Goal: Task Accomplishment & Management: Use online tool/utility

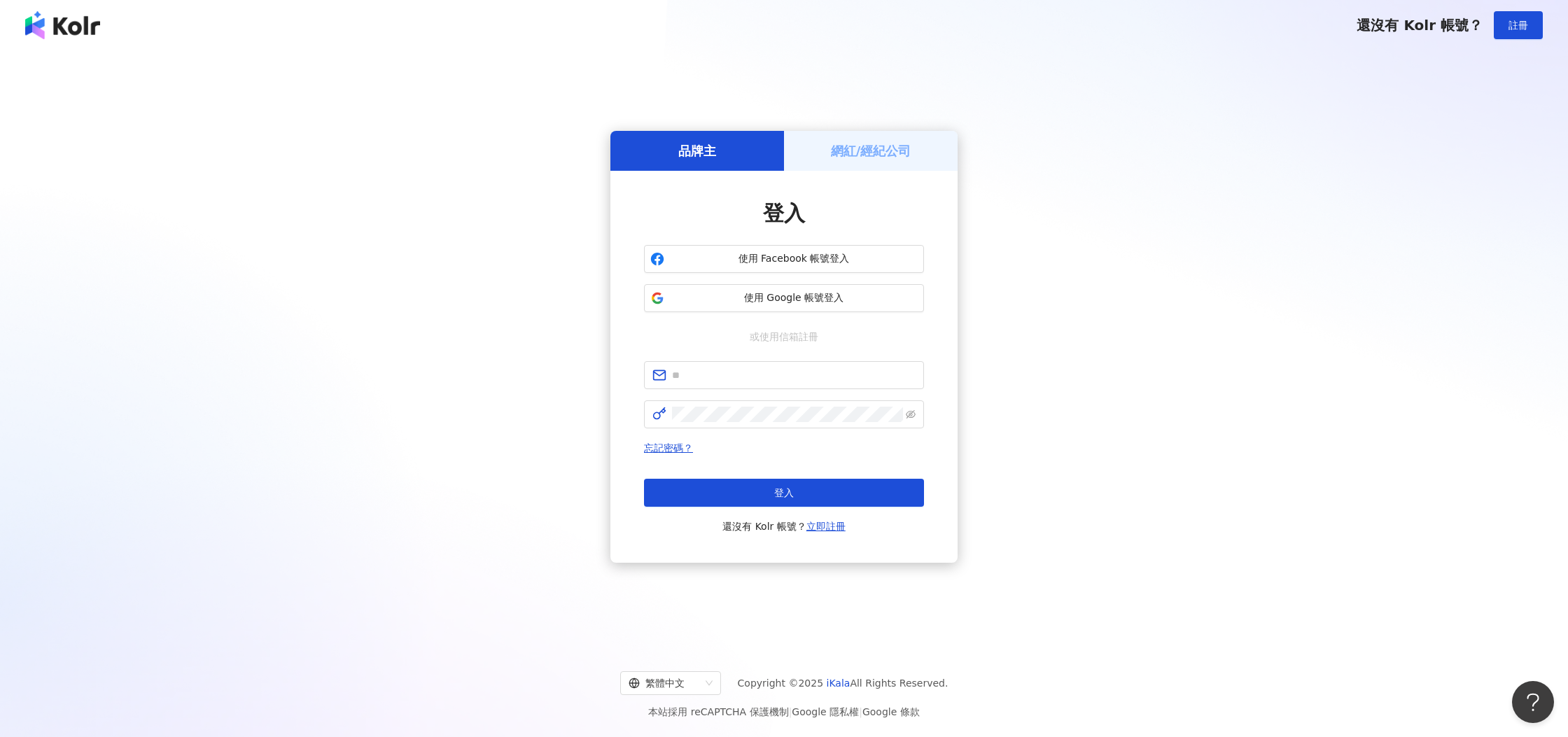
click at [1260, 258] on div "品牌主 網紅/經紀公司 登入 使用 Facebook 帳號登入 使用 Google 帳號登入 或使用信箱註冊 忘記密碼？ 登入 還沒有 Kolr 帳號？ 立即…" at bounding box center [784, 347] width 1534 height 570
drag, startPoint x: 921, startPoint y: 150, endPoint x: 919, endPoint y: 175, distance: 25.1
click at [921, 150] on div "網紅/經紀公司" at bounding box center [871, 150] width 174 height 40
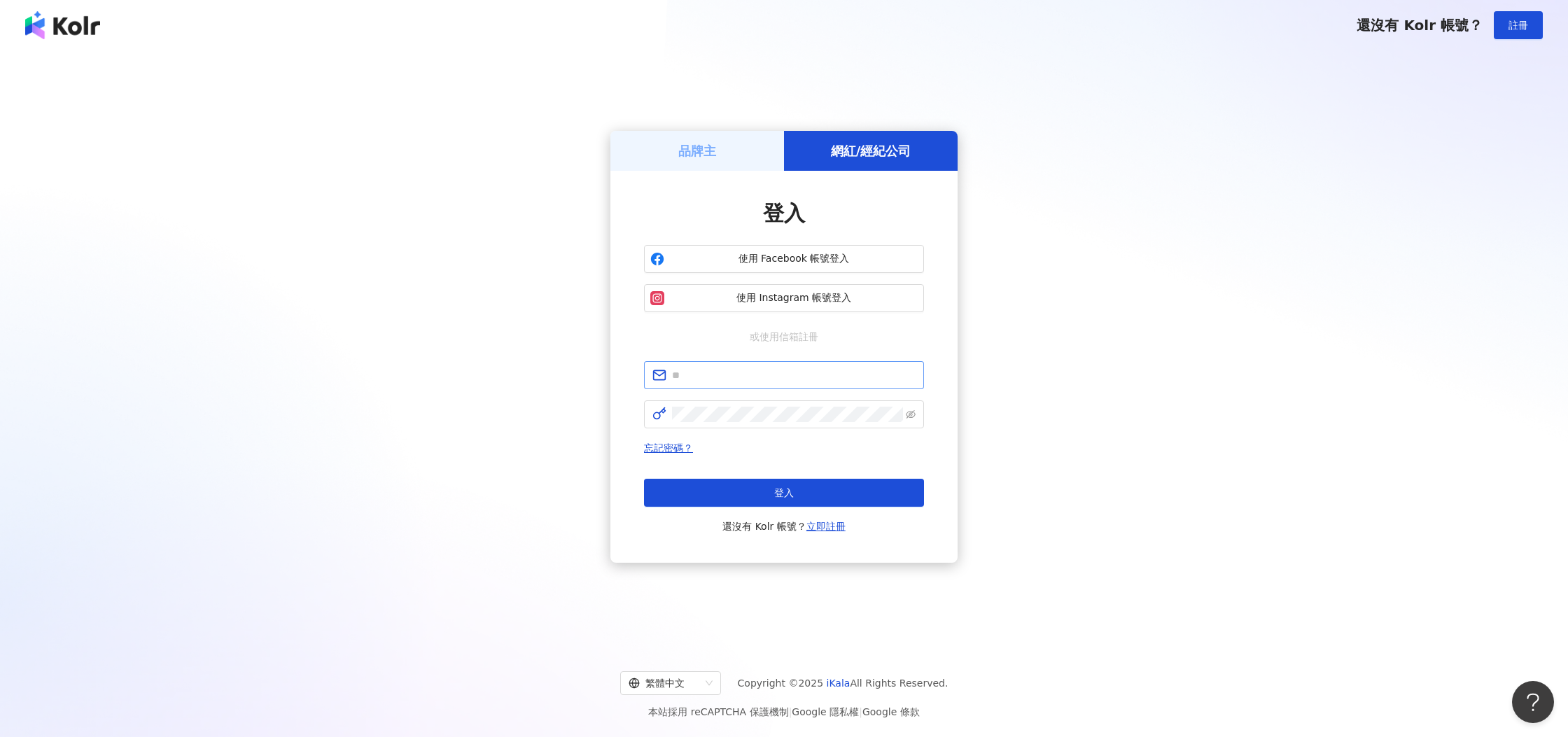
click at [795, 365] on span at bounding box center [784, 375] width 280 height 28
click at [791, 375] on input "text" at bounding box center [794, 375] width 244 height 15
type input "*"
click at [791, 376] on input "text" at bounding box center [794, 375] width 244 height 15
type input "**********"
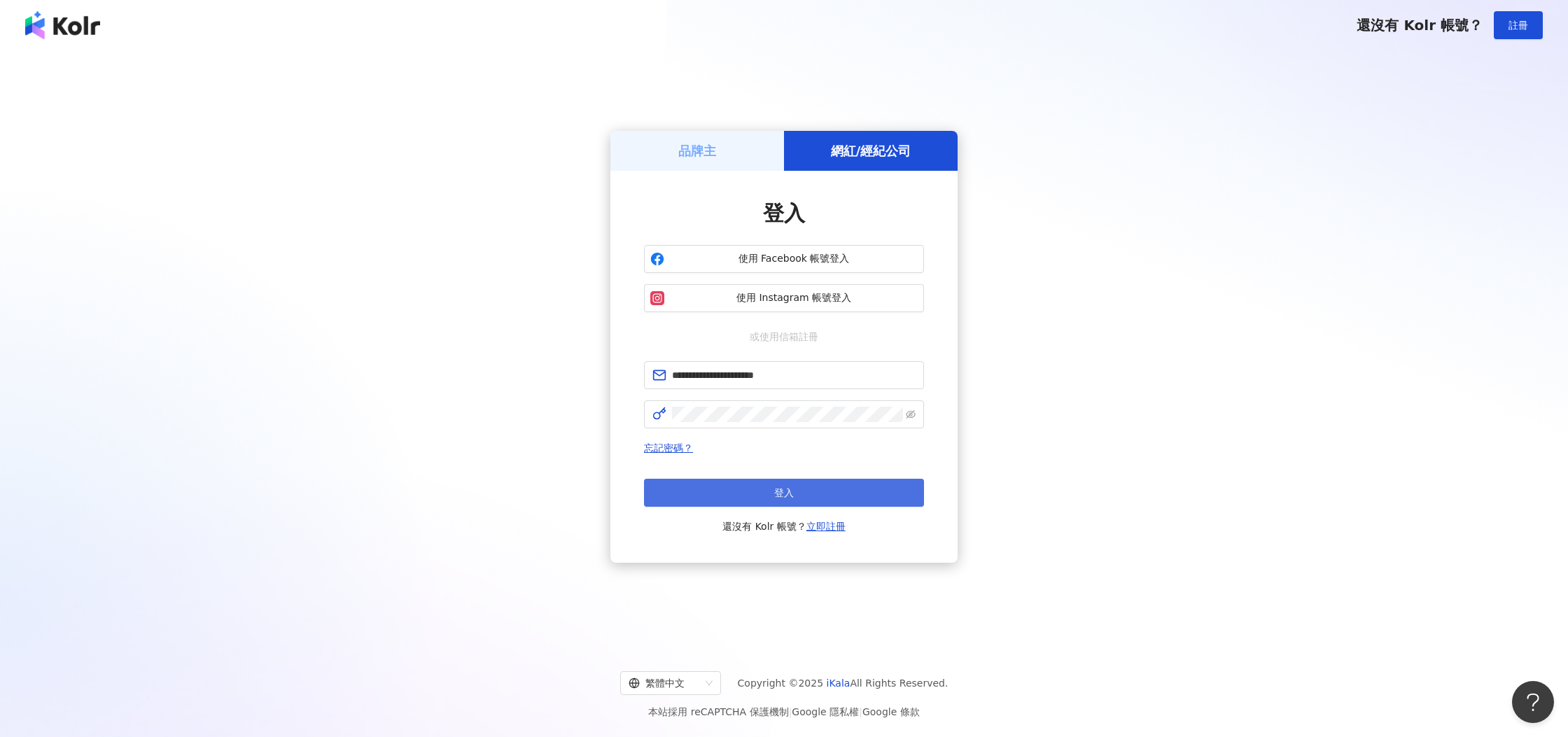
click at [783, 490] on span "登入" at bounding box center [784, 493] width 19 height 11
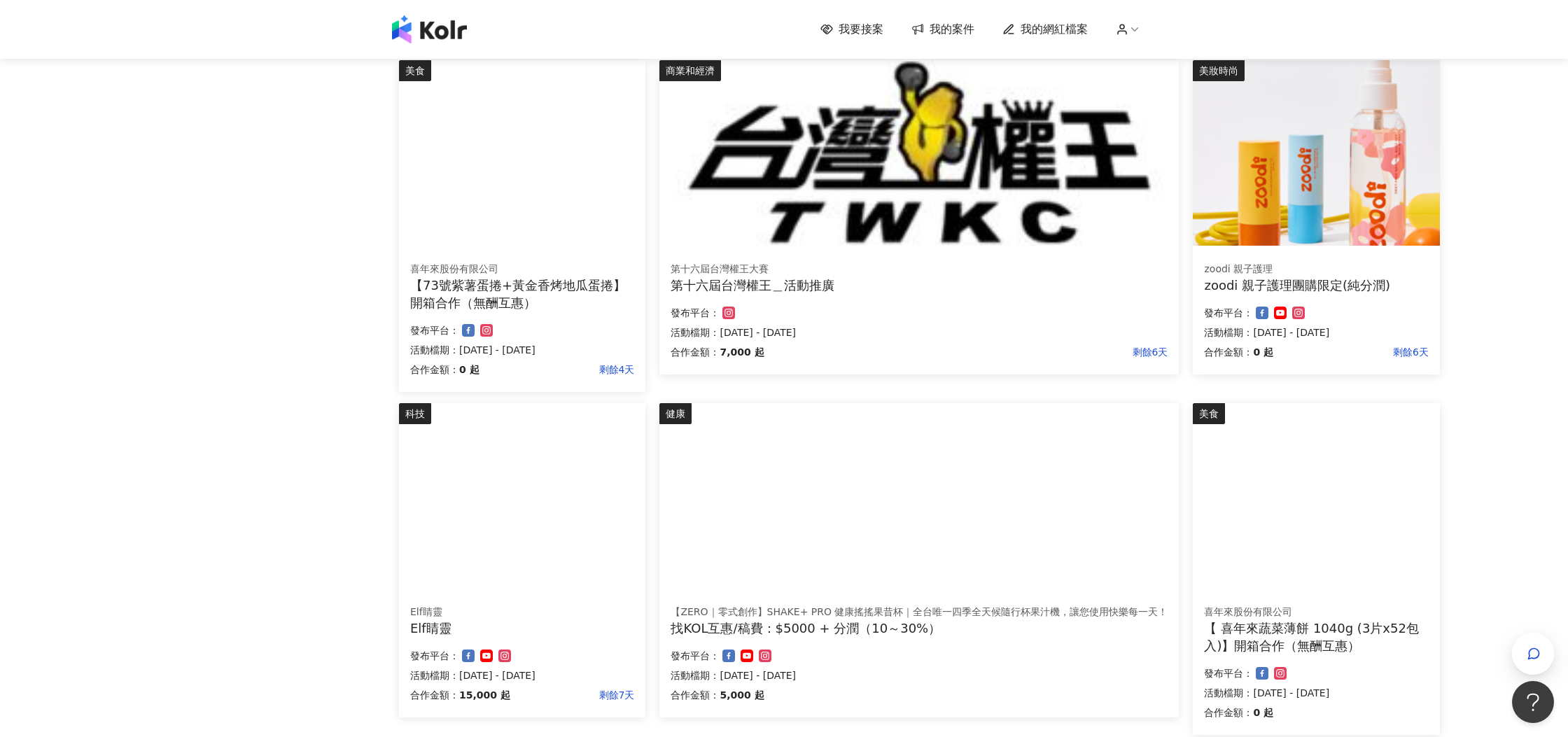
scroll to position [723, 0]
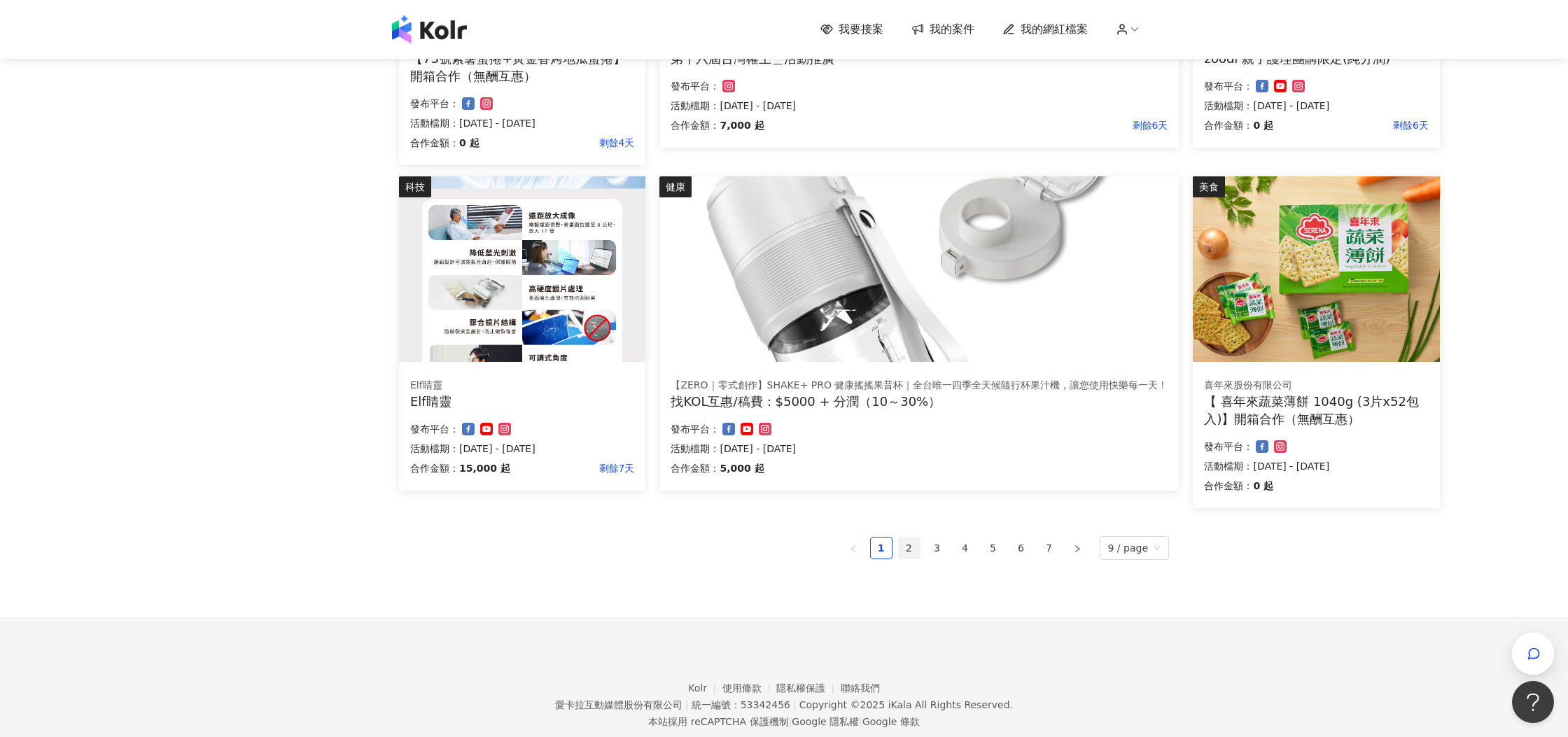
click at [909, 548] on link "2" at bounding box center [909, 548] width 21 height 21
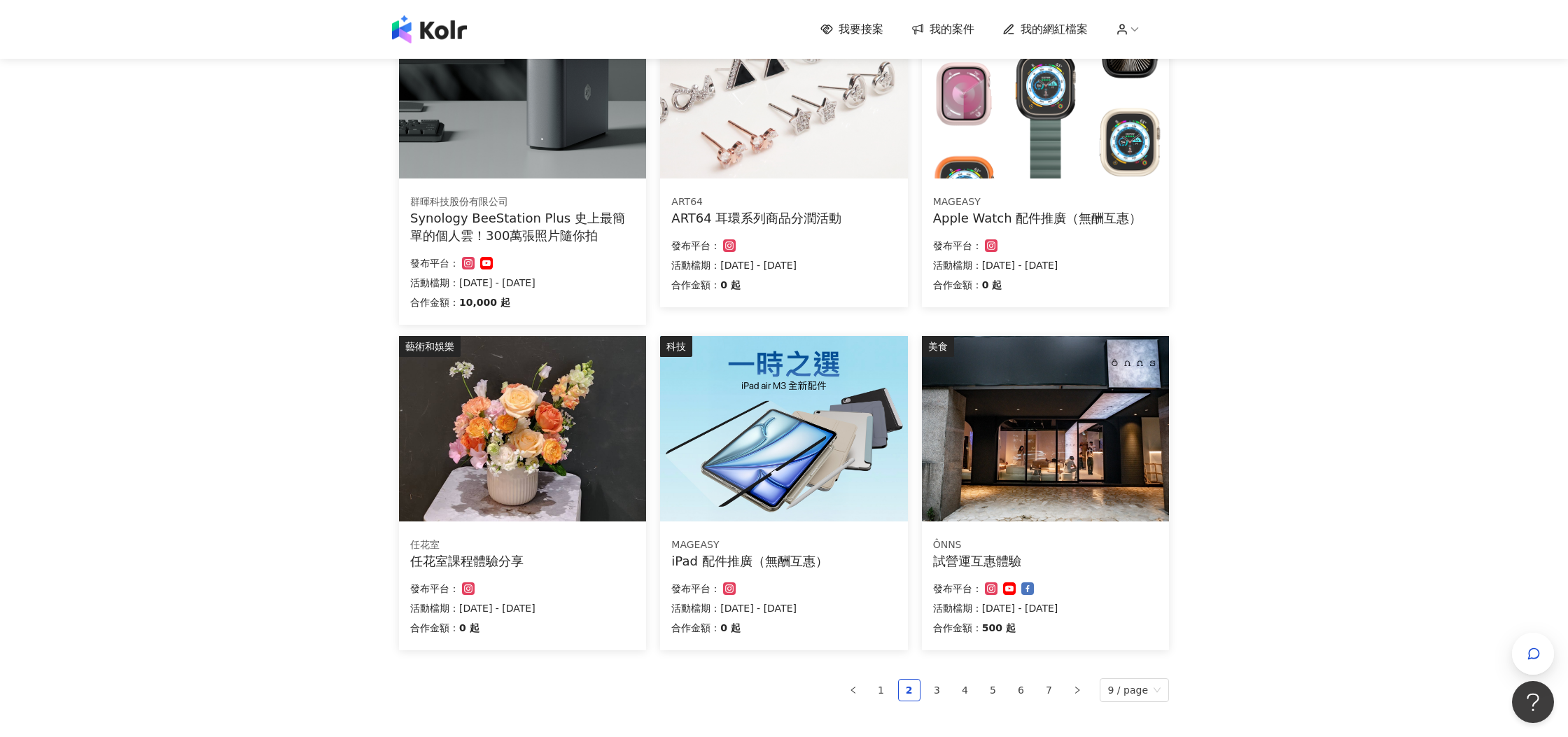
scroll to position [705, 0]
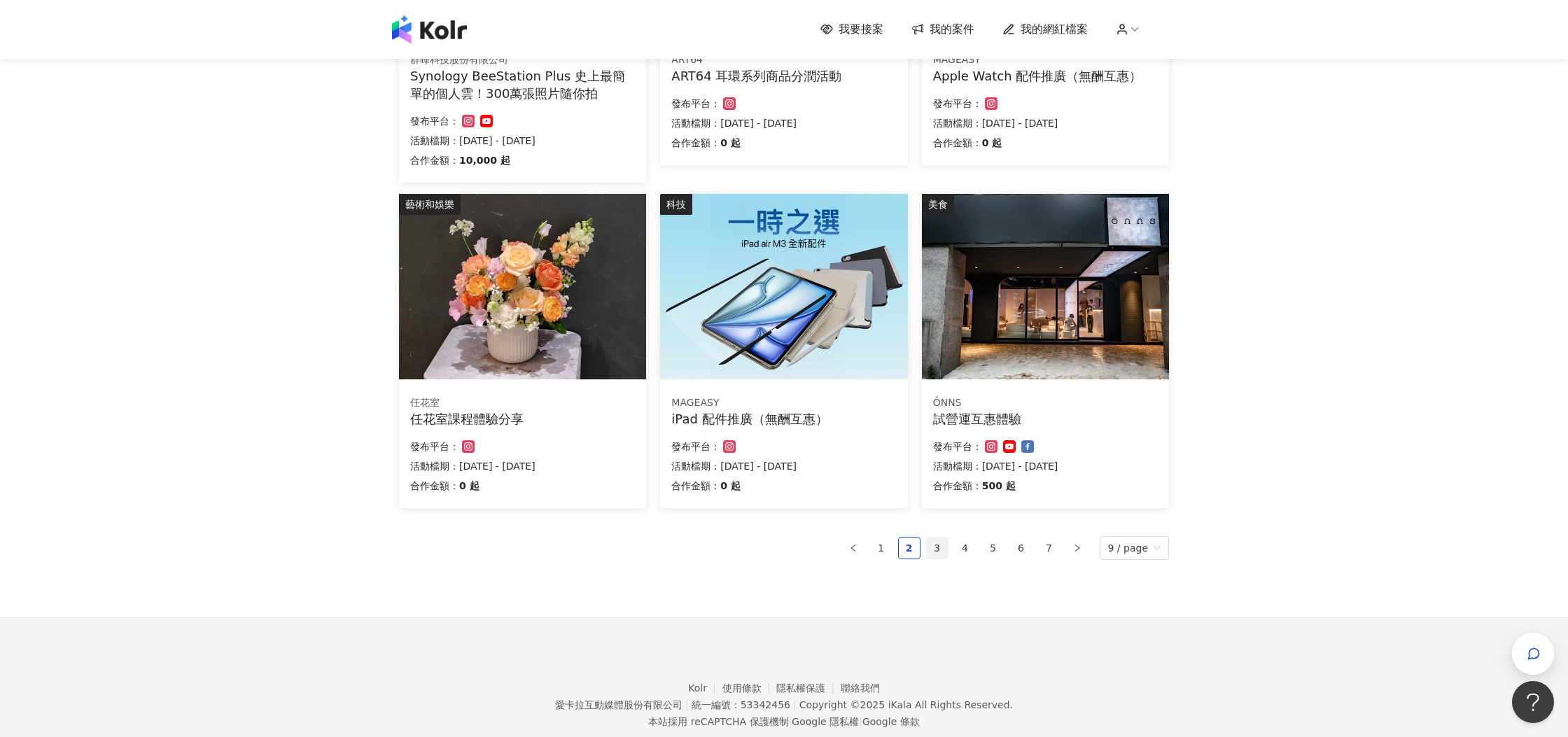
click at [932, 548] on link "3" at bounding box center [938, 548] width 21 height 21
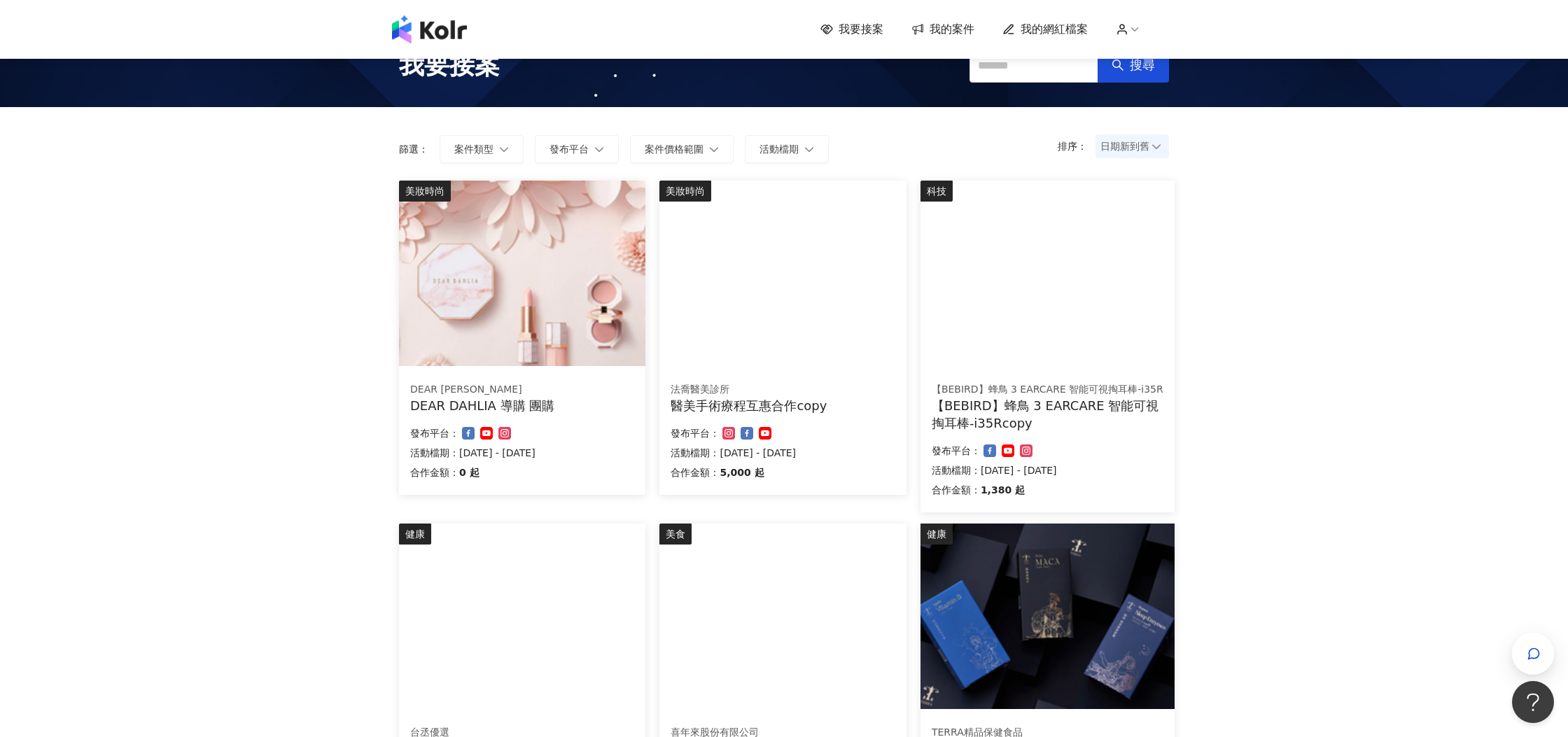
scroll to position [740, 0]
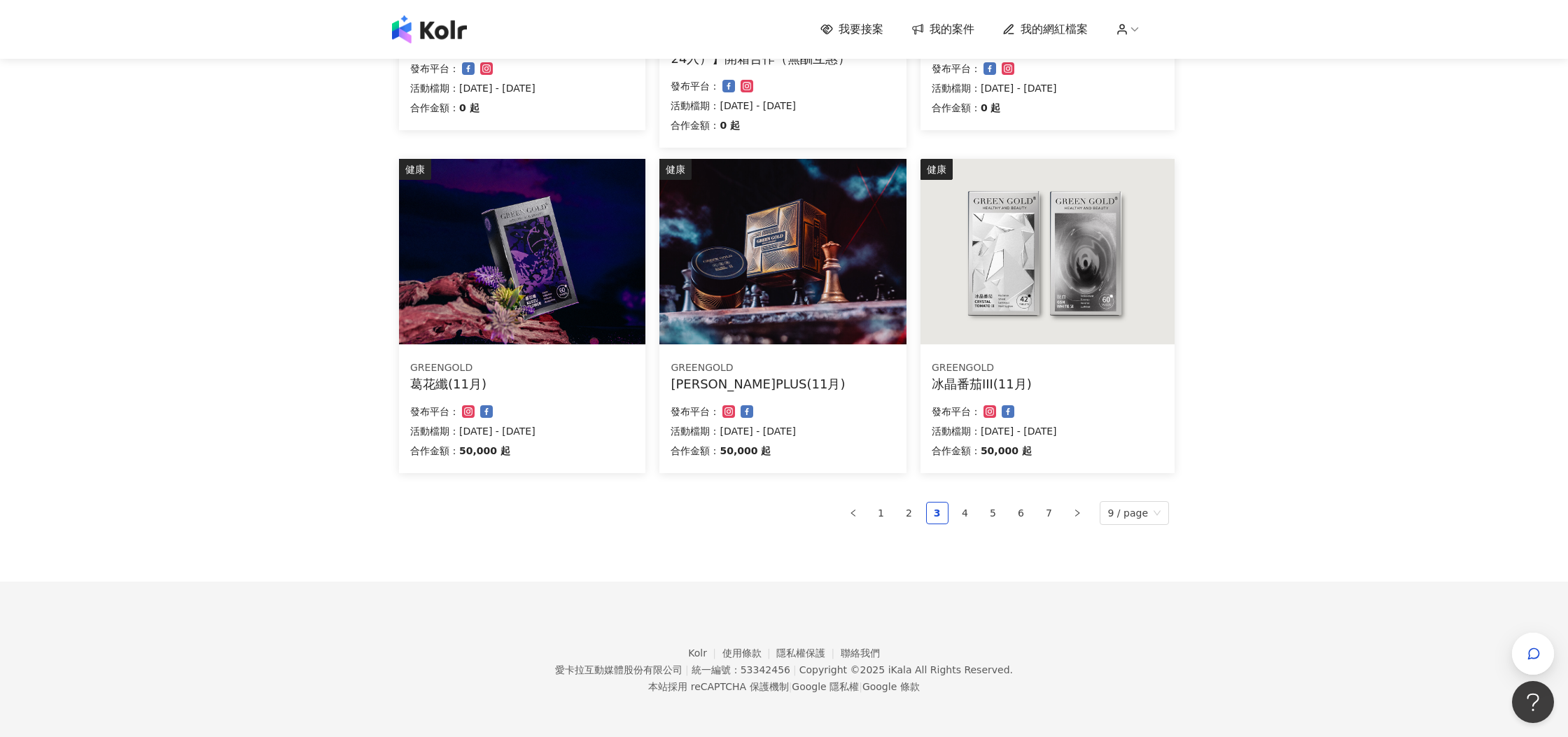
click at [388, 28] on div "我要接案 我的案件 我的網紅檔案" at bounding box center [784, 29] width 798 height 28
click at [403, 27] on img at bounding box center [429, 29] width 75 height 28
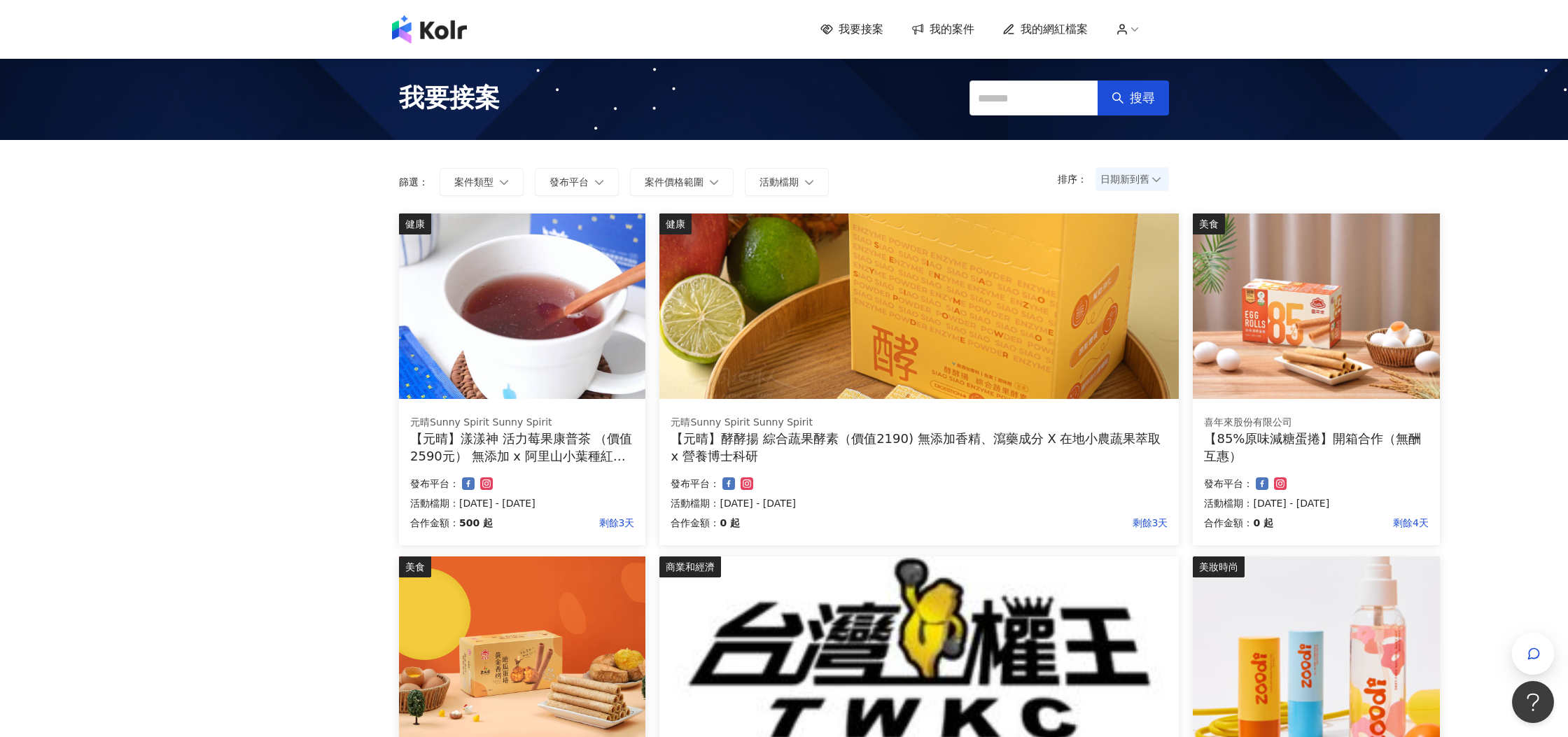
click at [944, 28] on span "我的案件" at bounding box center [951, 29] width 45 height 15
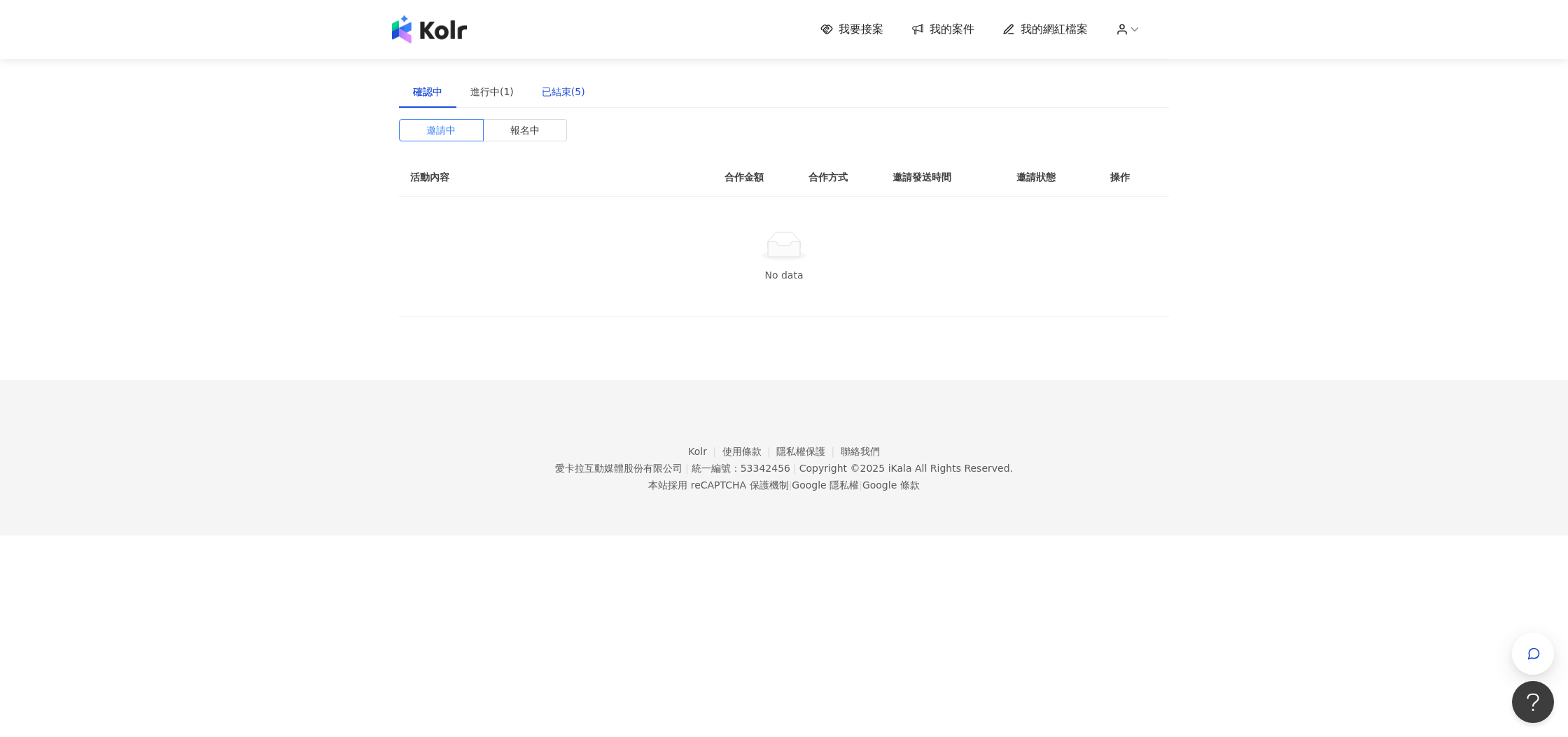
drag, startPoint x: 561, startPoint y: 89, endPoint x: 587, endPoint y: 91, distance: 26.1
click at [561, 89] on div "已結束(5)" at bounding box center [563, 91] width 43 height 15
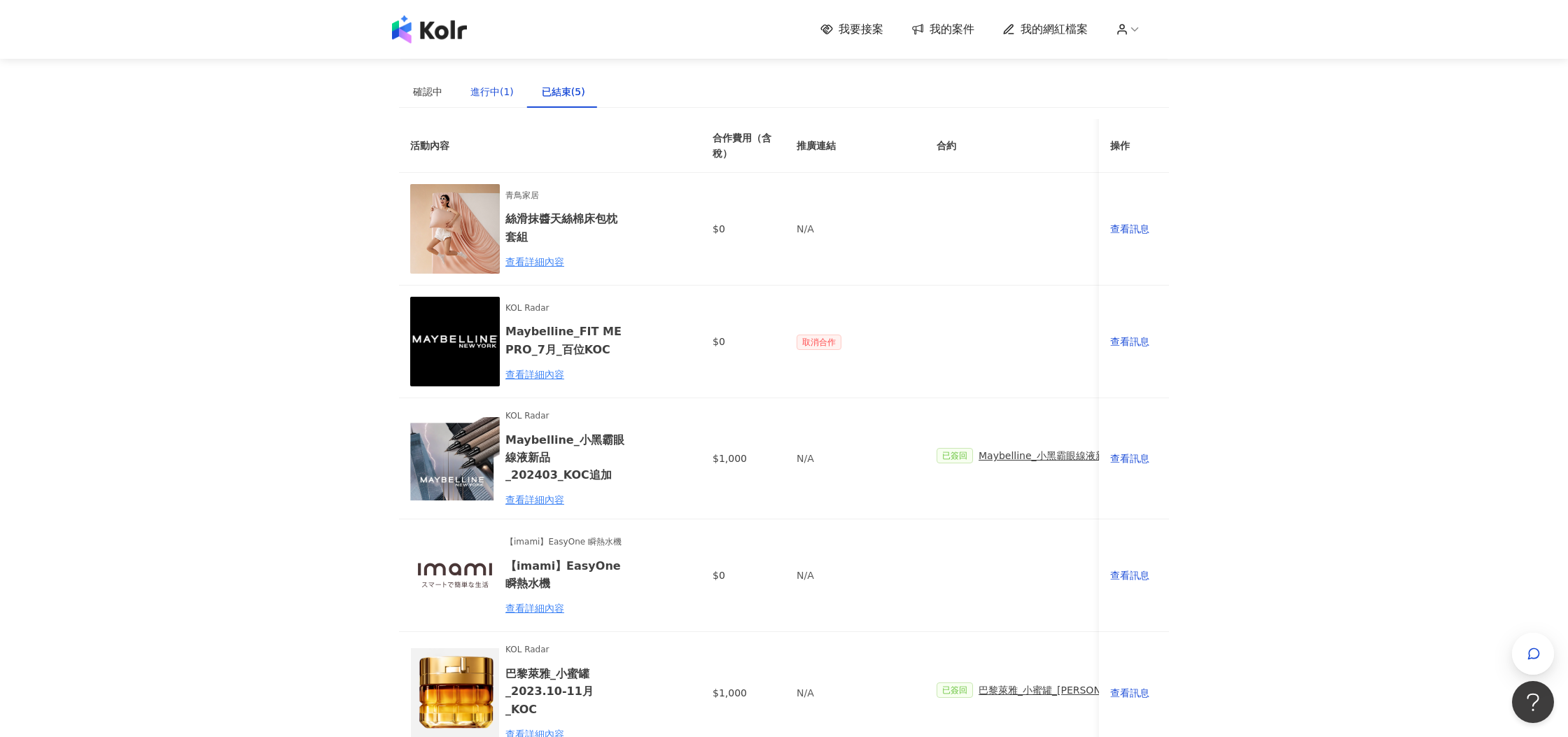
click at [496, 89] on div "進行中(1)" at bounding box center [492, 91] width 43 height 15
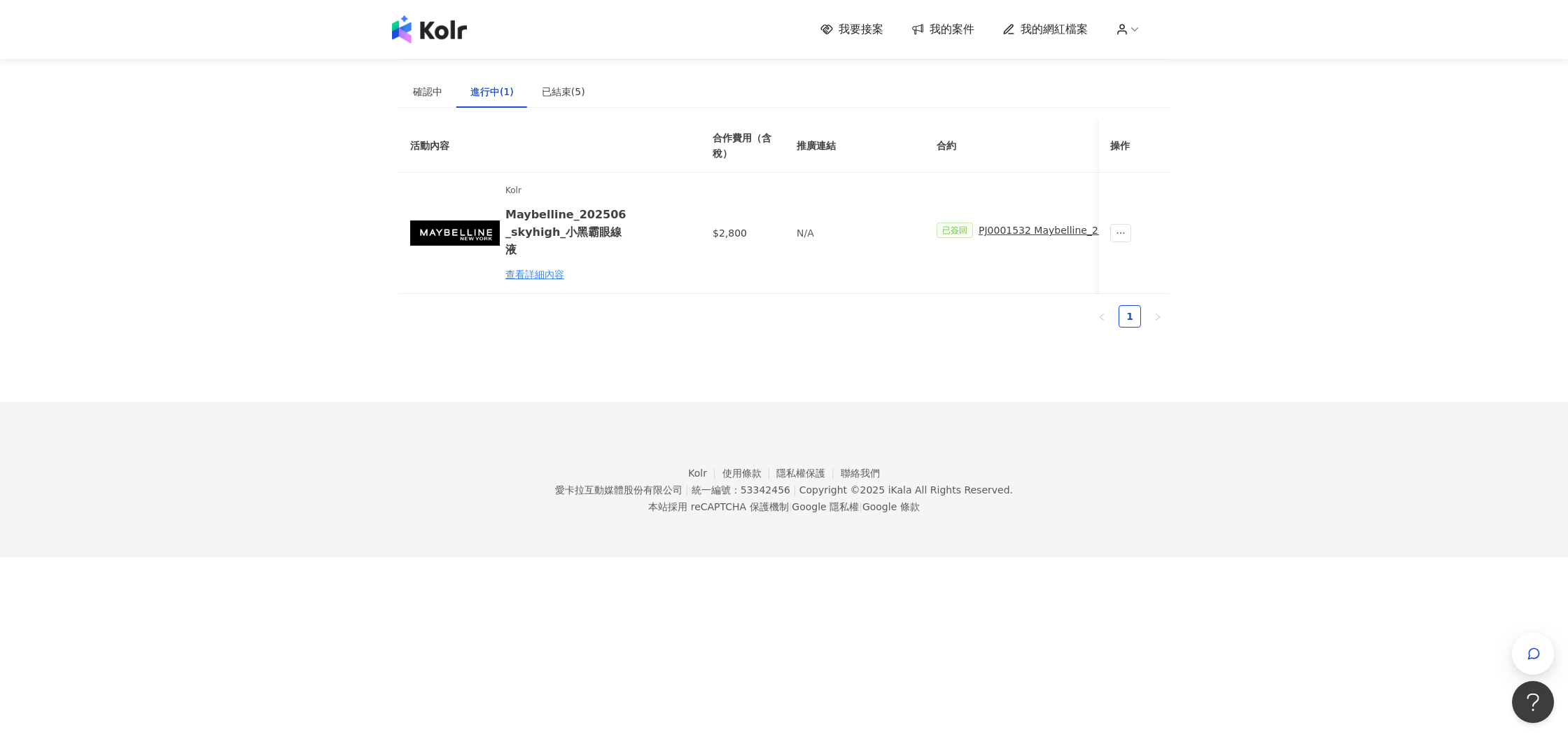
click at [425, 24] on img at bounding box center [429, 29] width 75 height 28
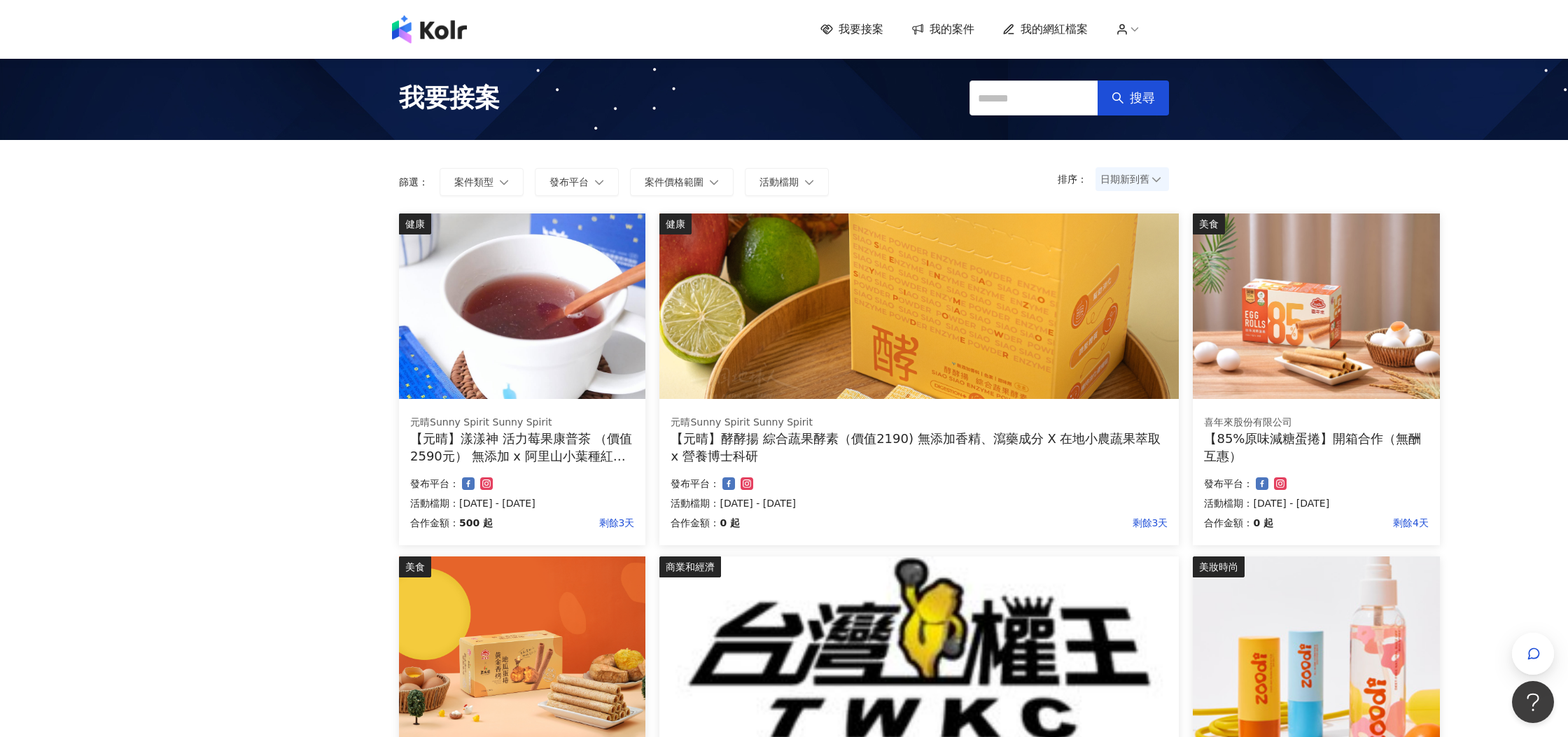
scroll to position [758, 0]
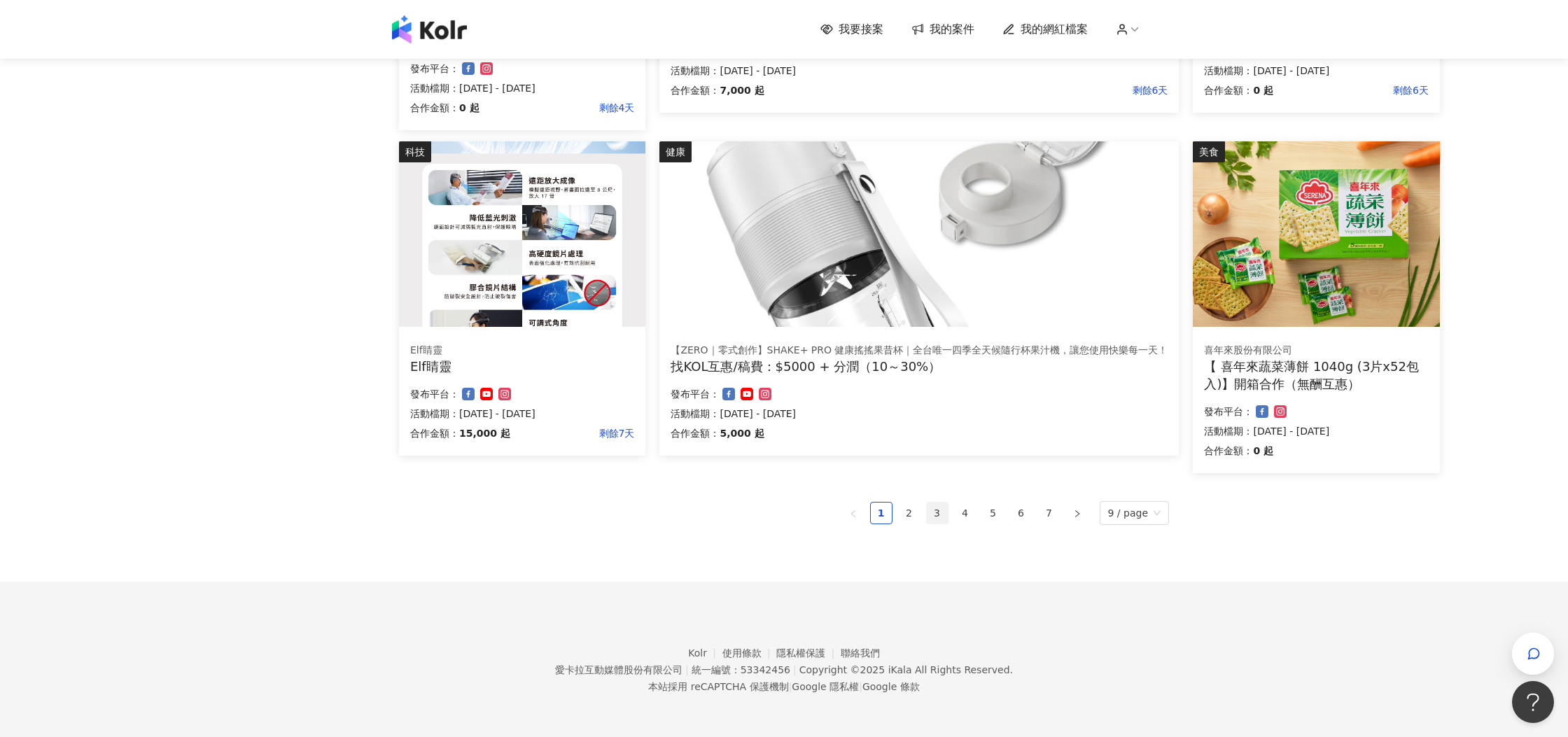
click at [938, 513] on link "3" at bounding box center [938, 514] width 21 height 21
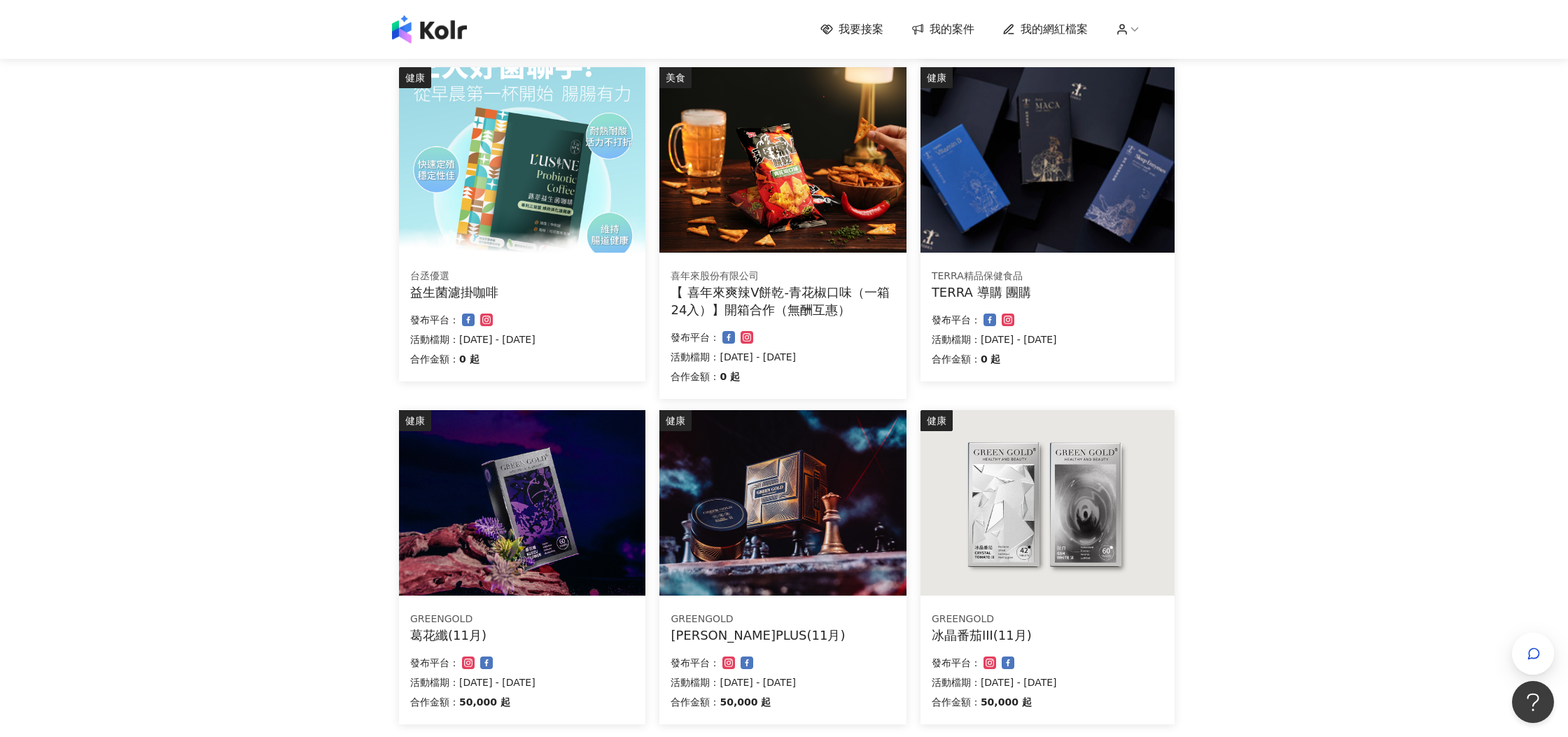
scroll to position [740, 0]
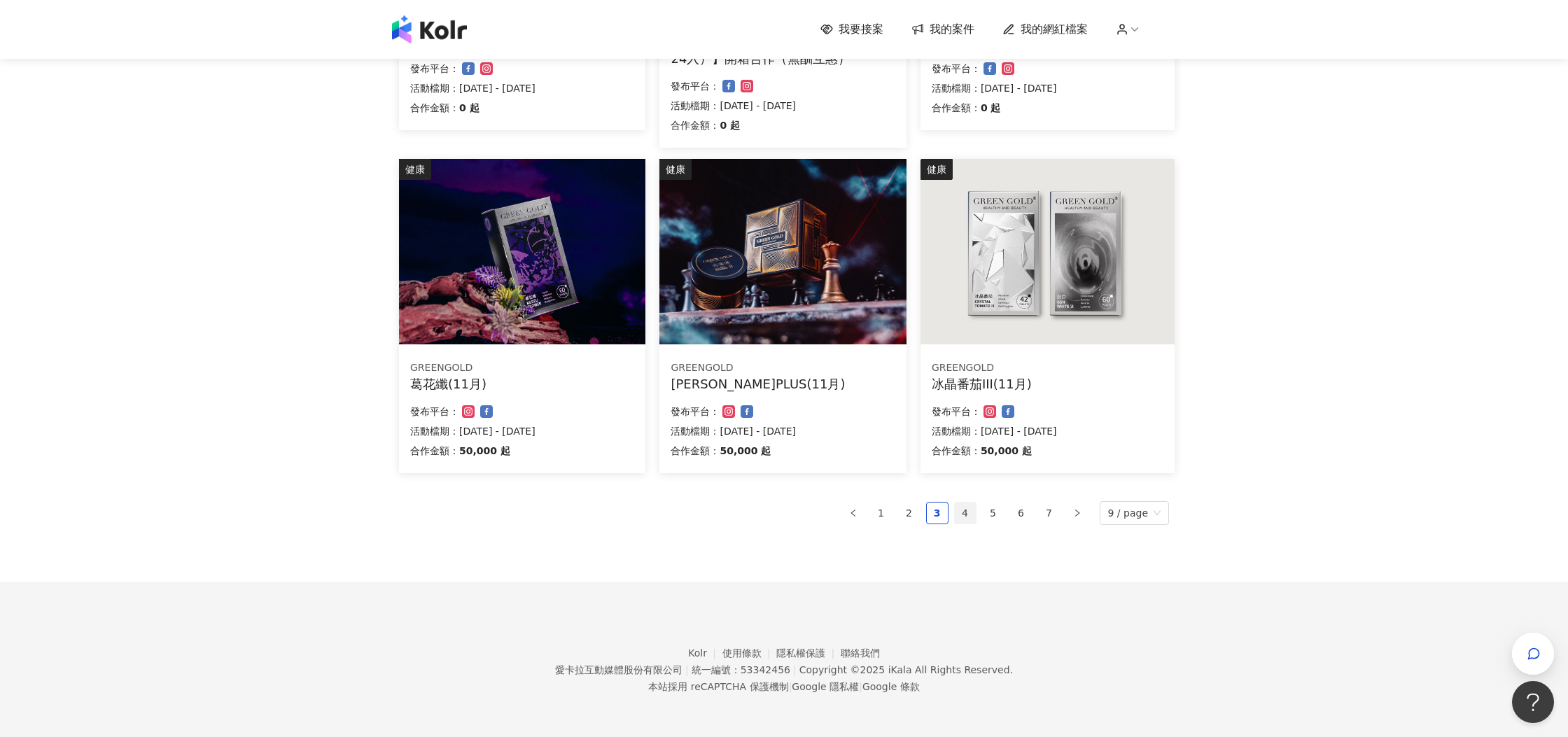
click at [972, 509] on link "4" at bounding box center [965, 514] width 21 height 21
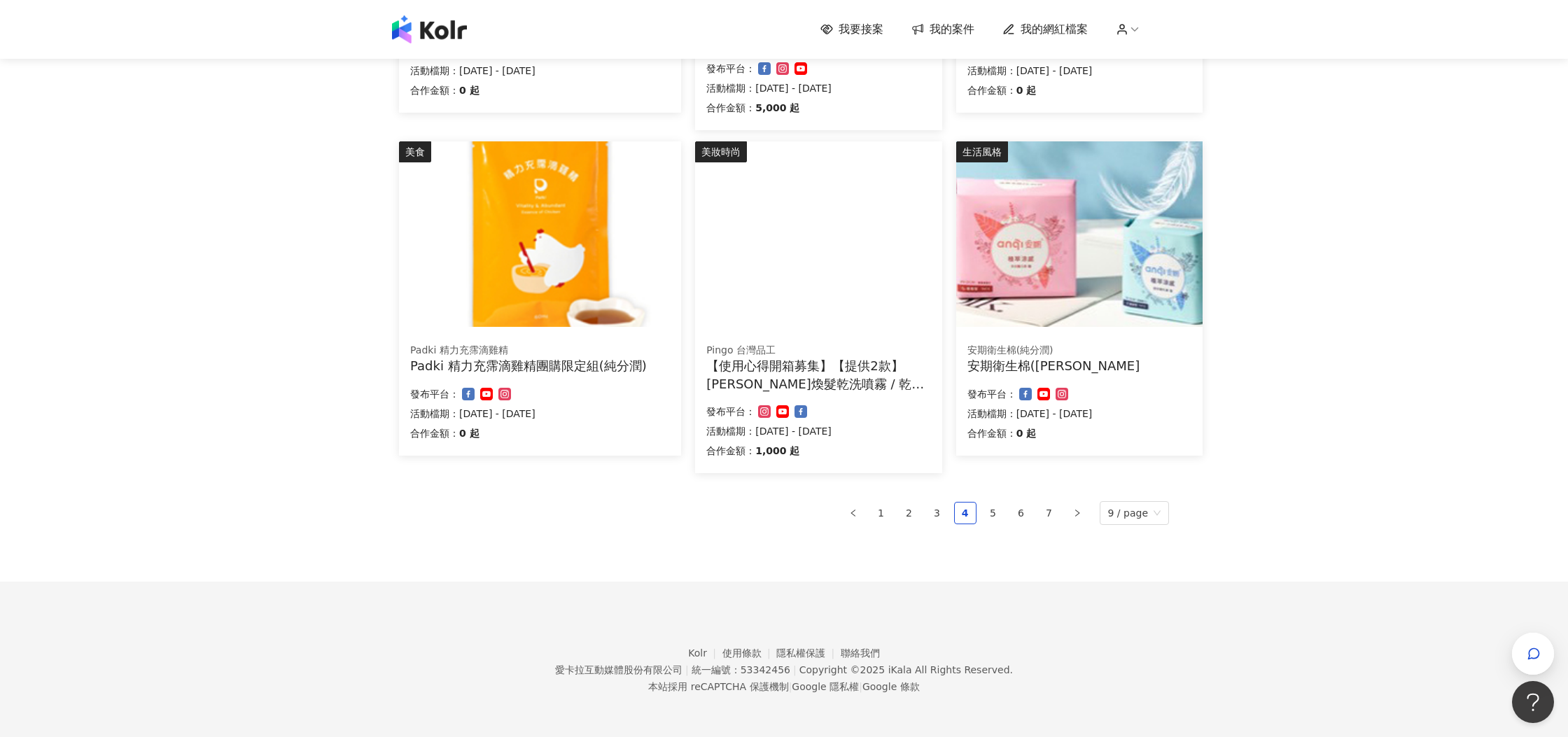
scroll to position [723, 0]
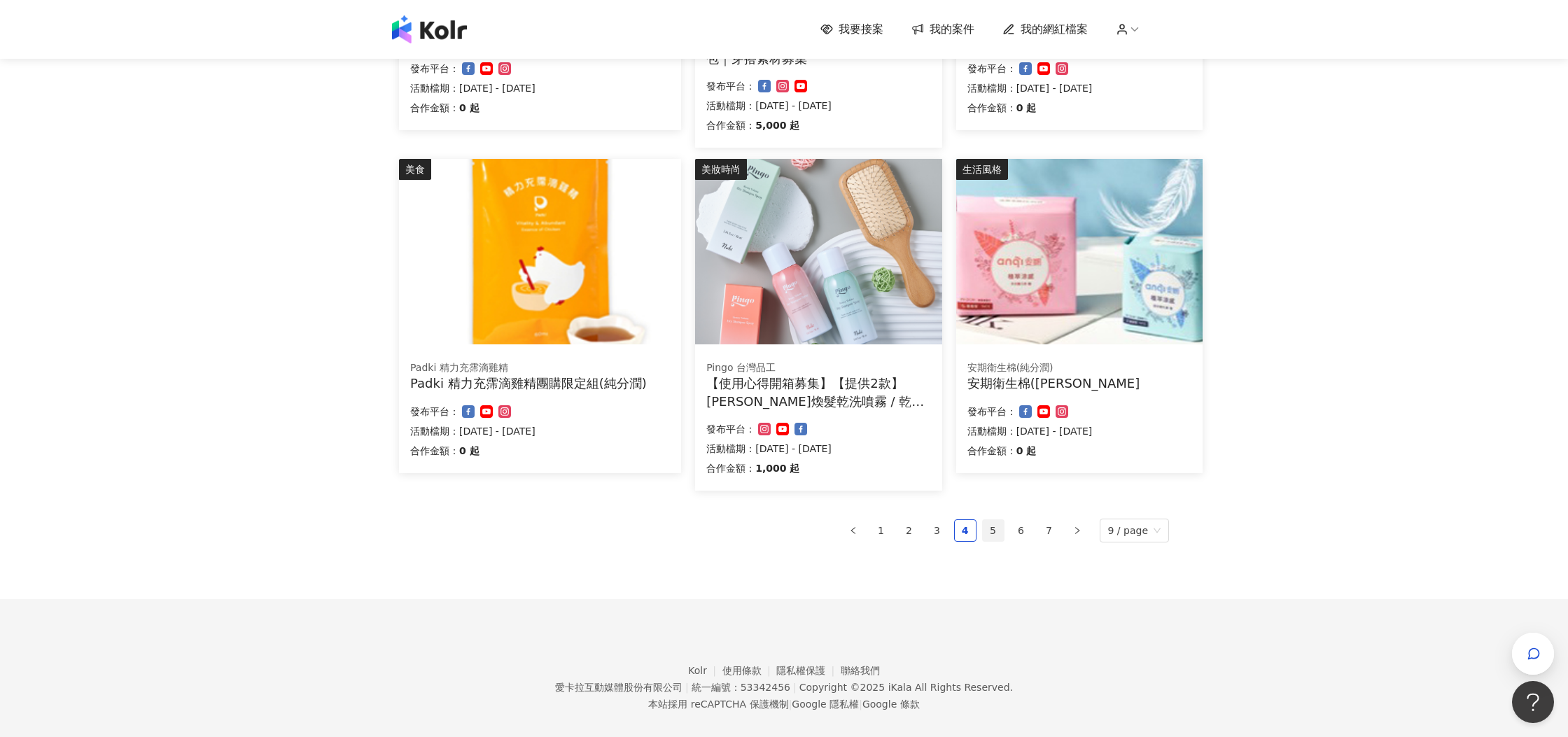
click at [1000, 531] on link "5" at bounding box center [994, 531] width 21 height 21
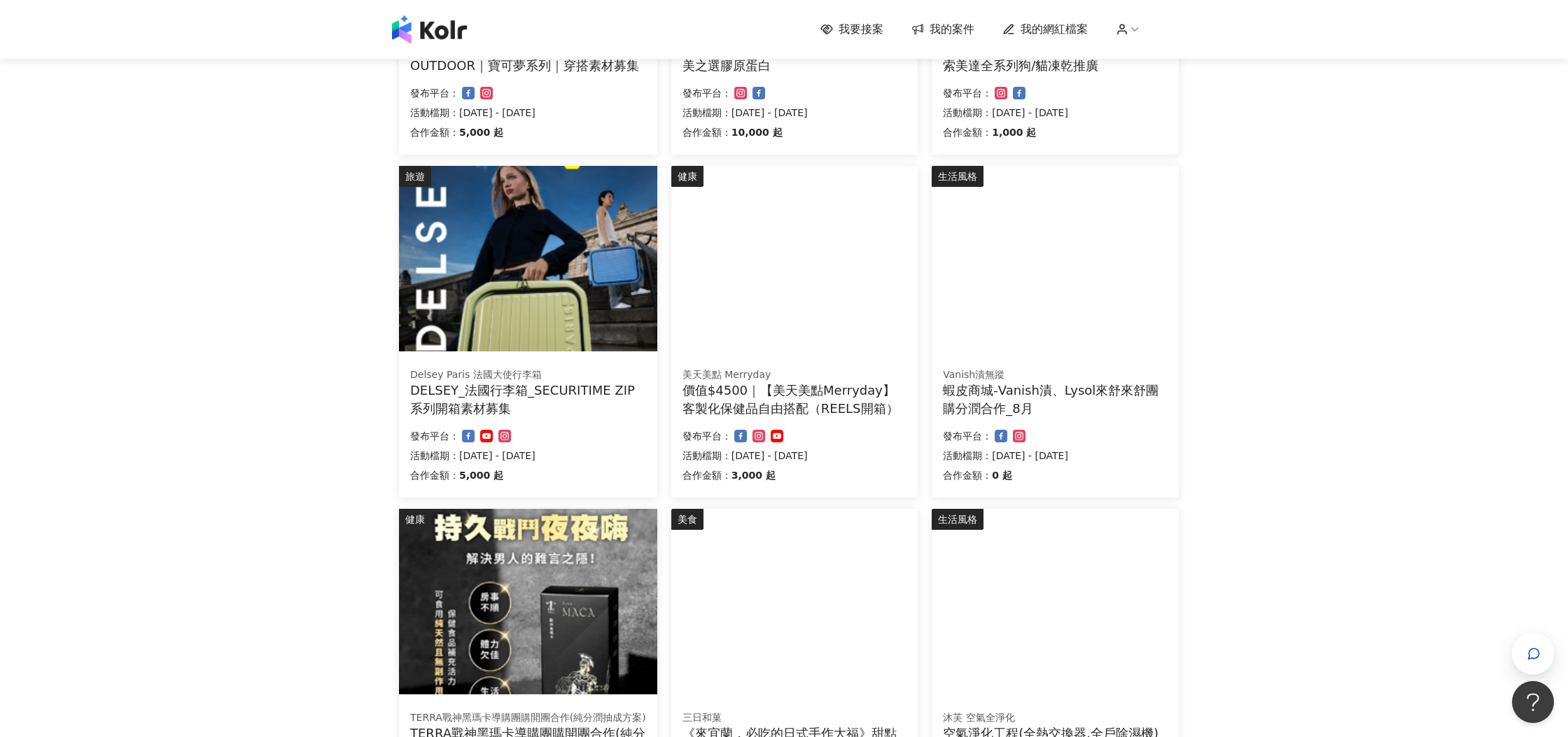
scroll to position [740, 0]
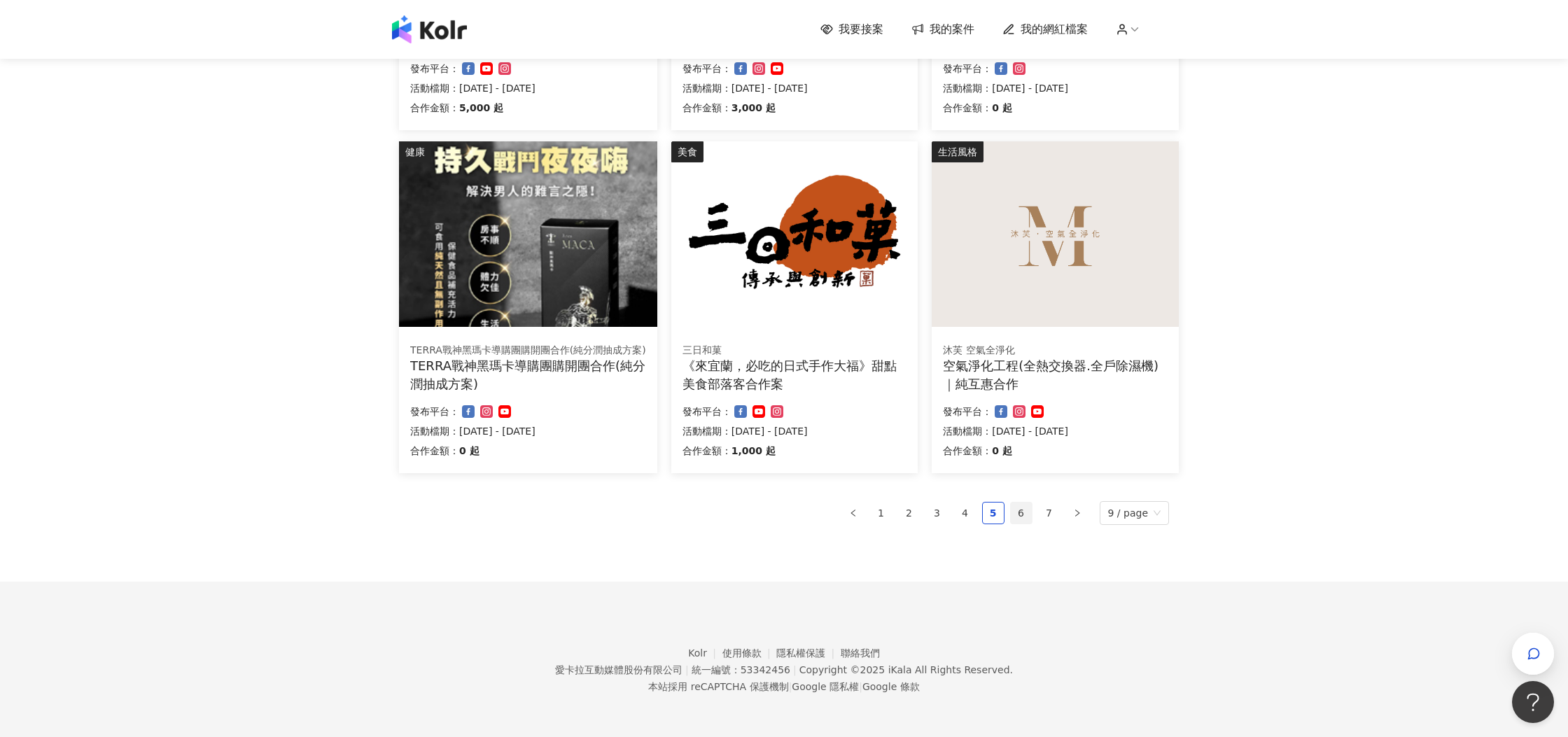
click at [1018, 518] on link "6" at bounding box center [1021, 514] width 21 height 21
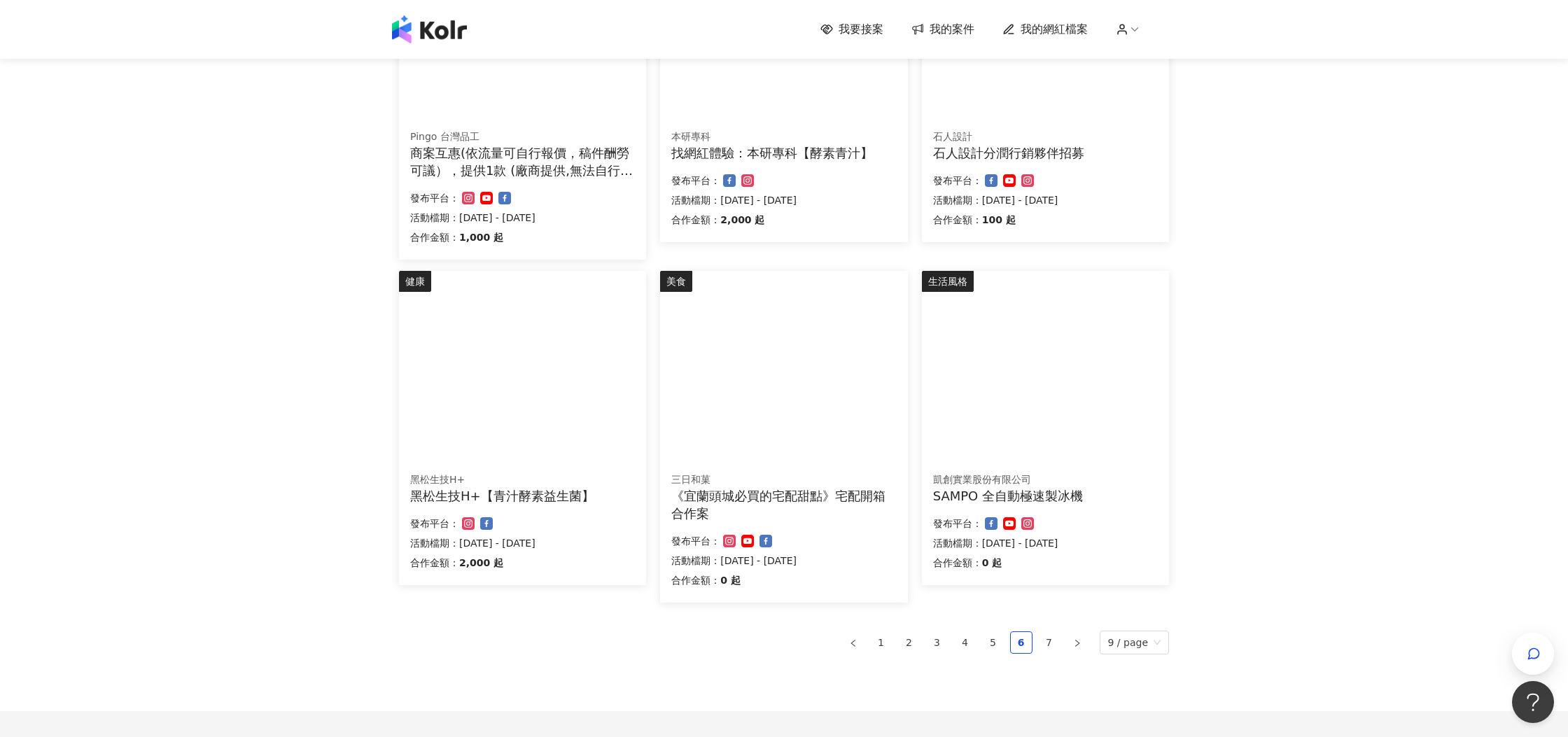
scroll to position [758, 0]
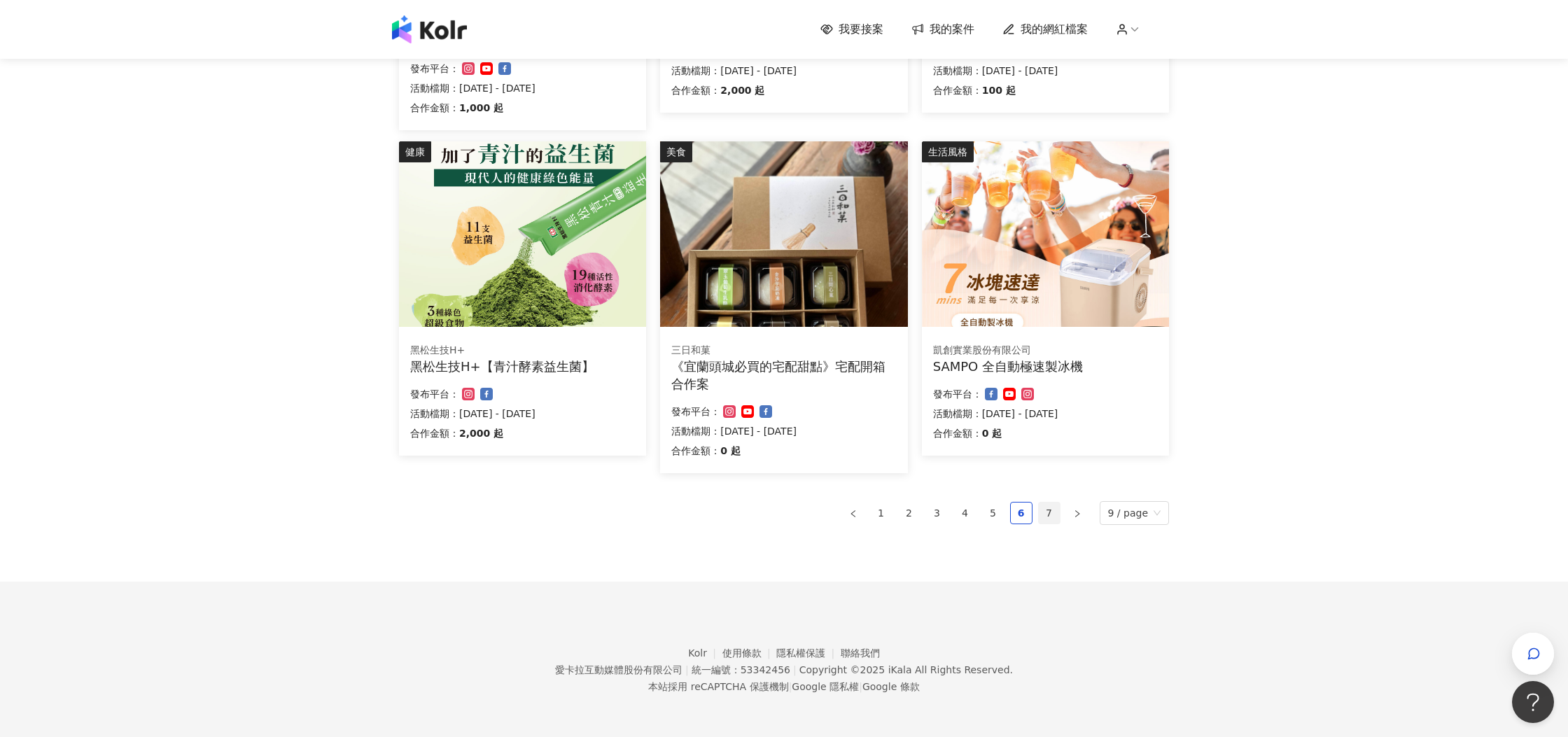
click at [1050, 513] on link "7" at bounding box center [1049, 514] width 21 height 21
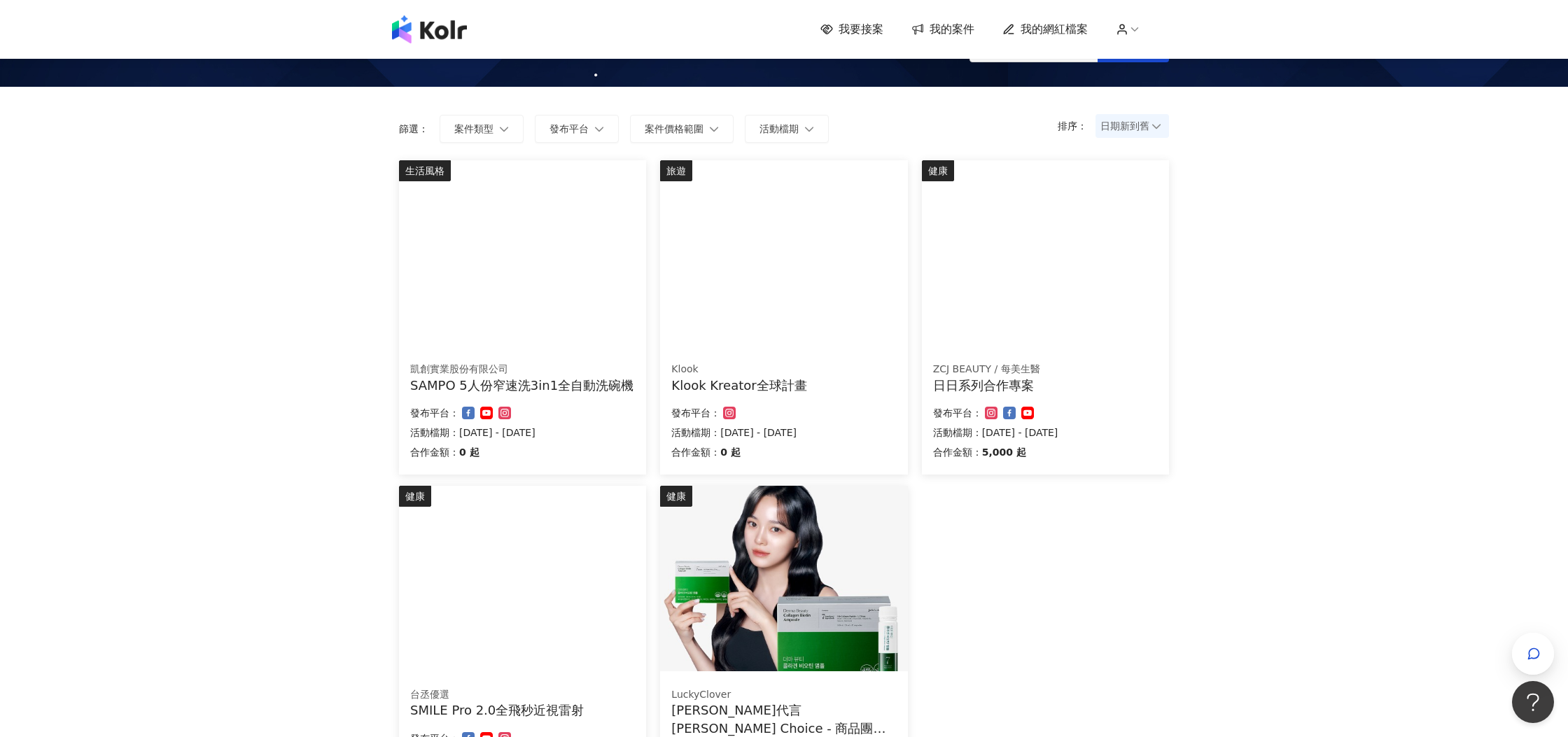
scroll to position [0, 0]
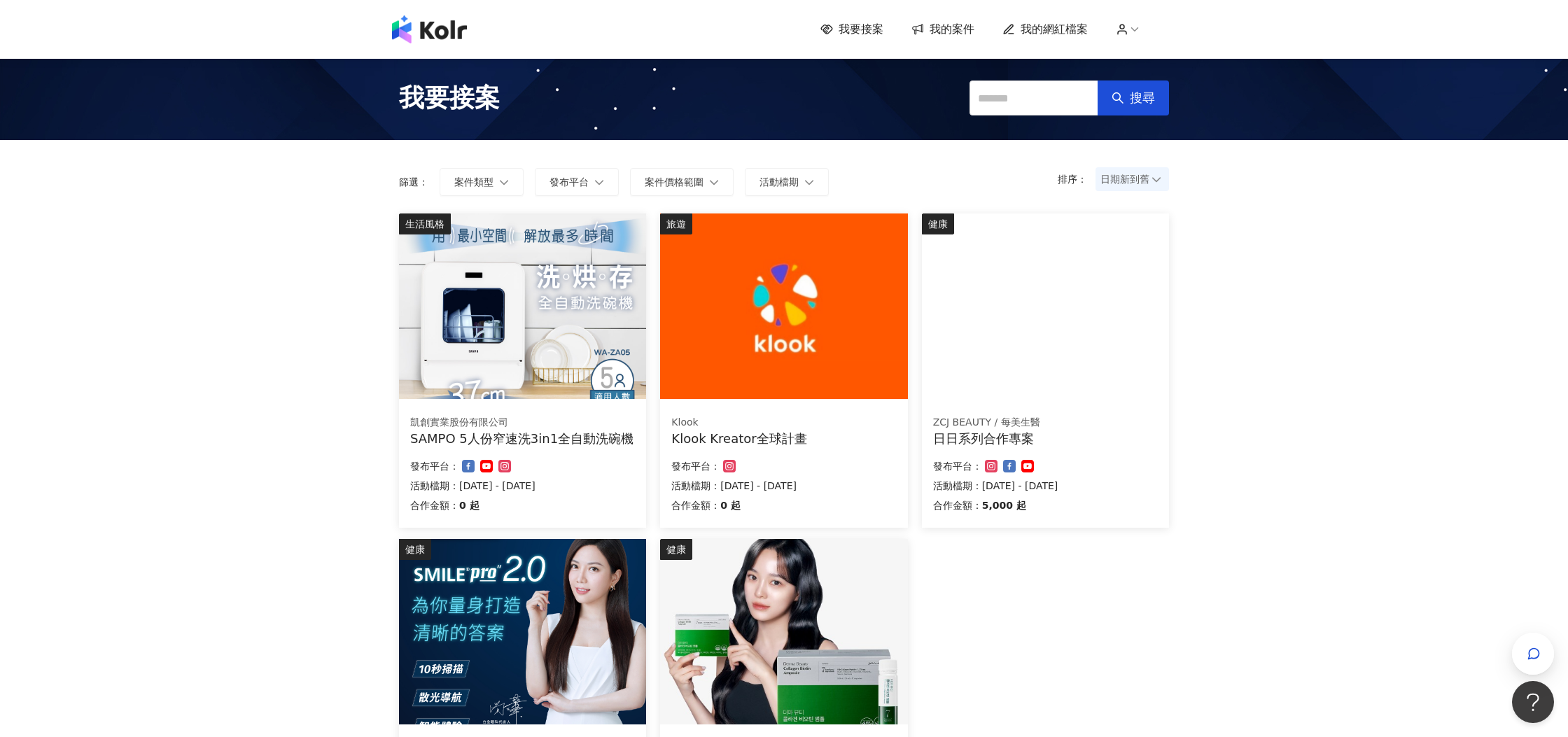
click at [574, 456] on div "凱創實業股份有限公司 SAMPO 5人份窄速洗3in1全自動洗碗機 合作金額： 0 起 發布平台： 活動檔期：[DATE] - [DATE]" at bounding box center [522, 466] width 247 height 124
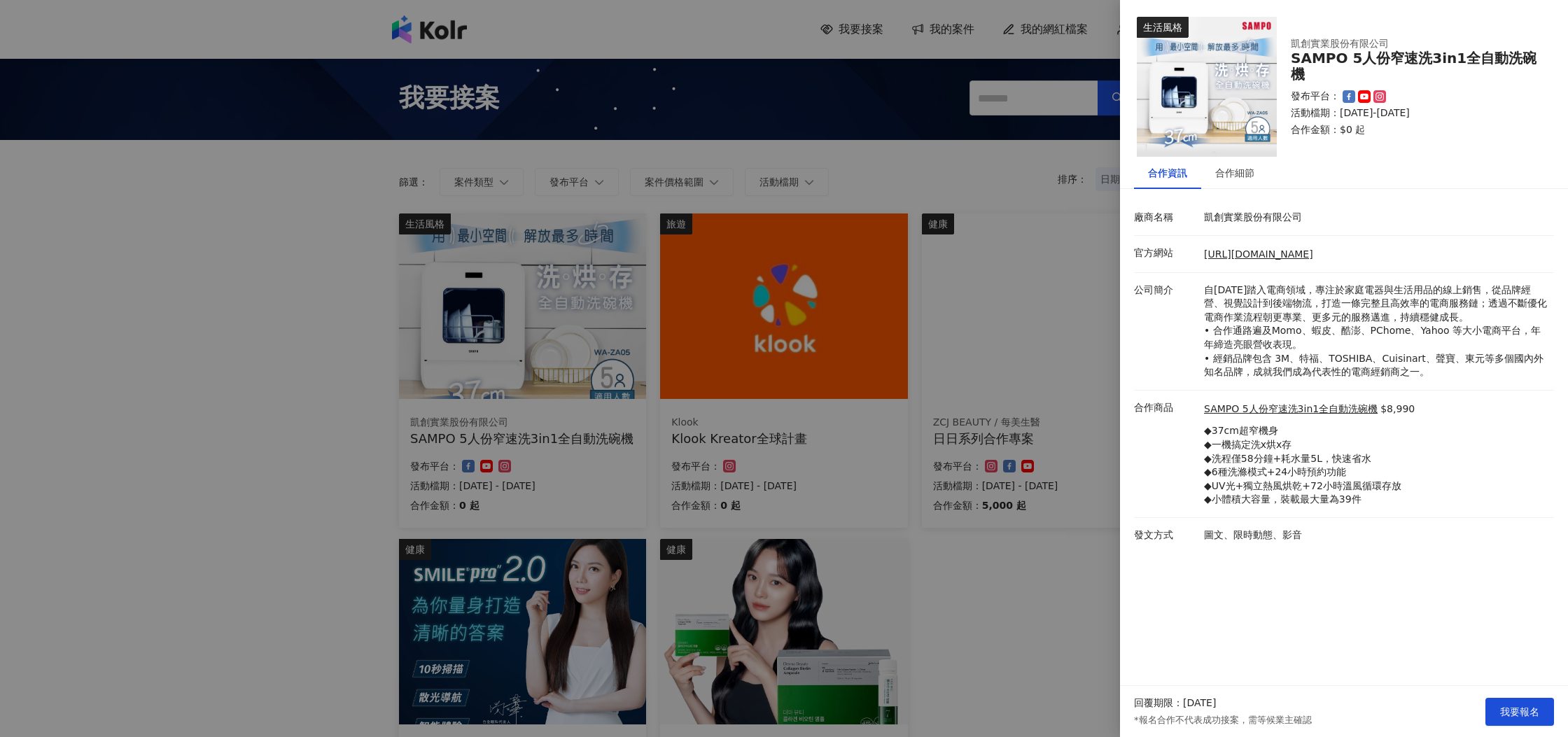
click at [981, 397] on div at bounding box center [784, 368] width 1568 height 737
